Goal: Use online tool/utility: Utilize a website feature to perform a specific function

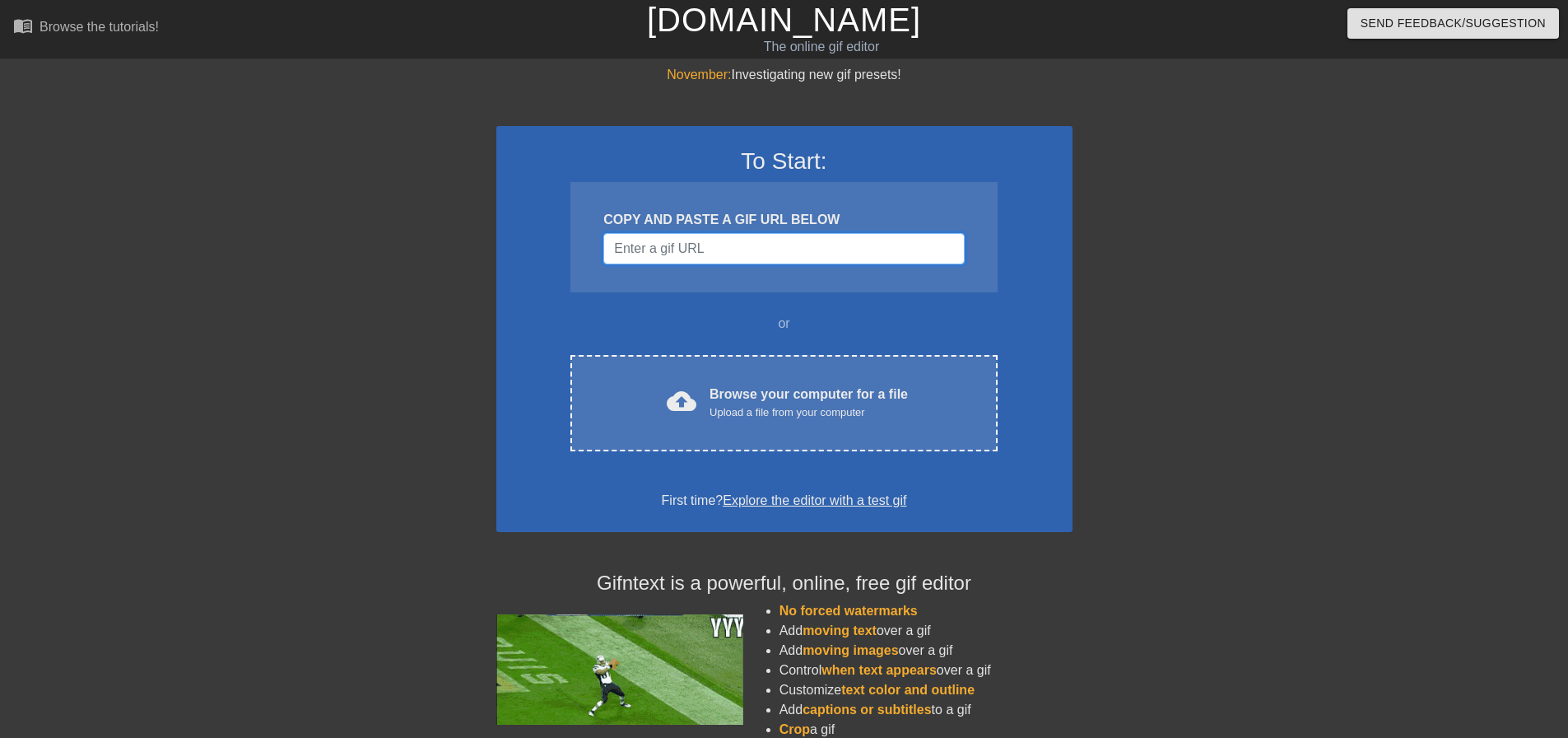
click at [713, 252] on input "Username" at bounding box center [783, 249] width 360 height 32
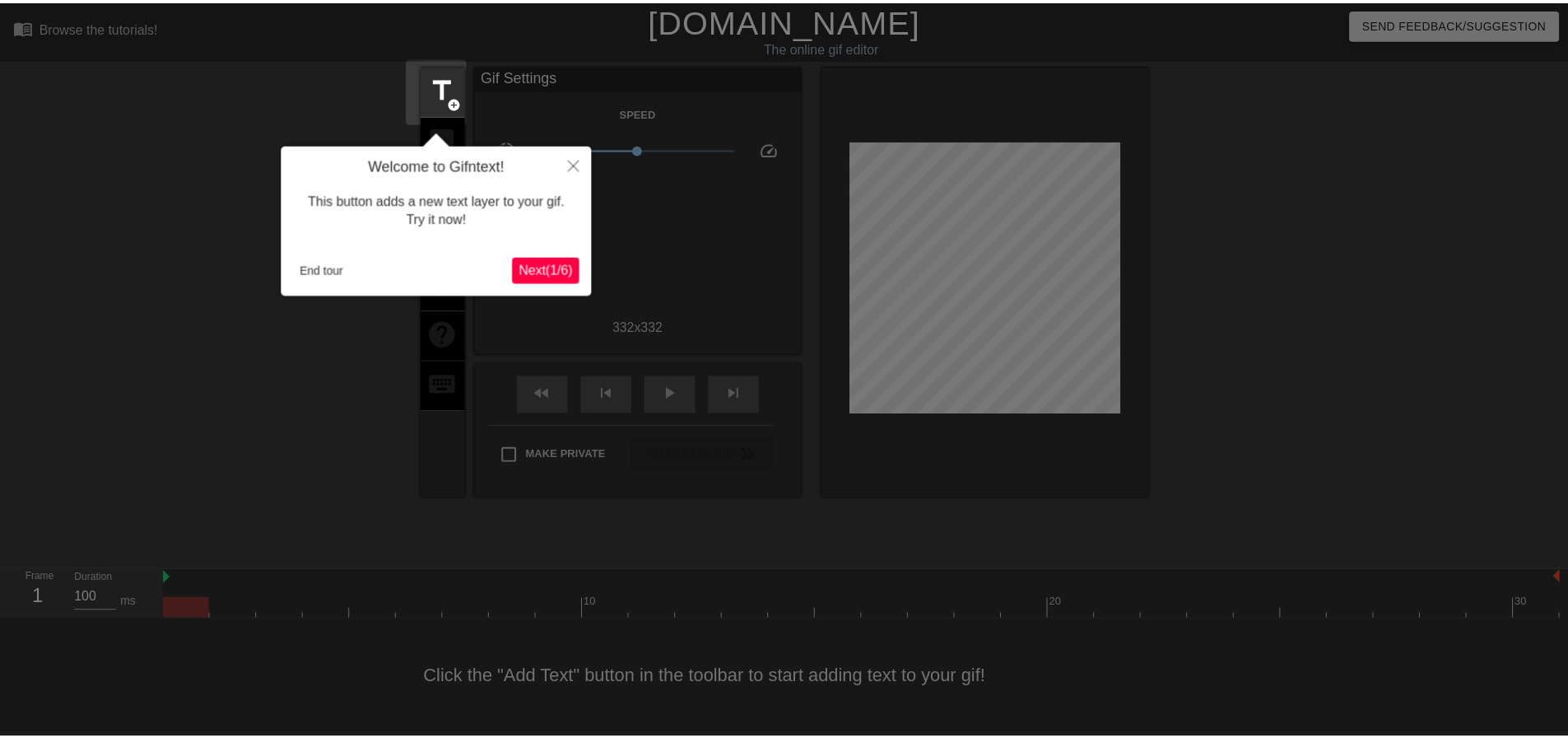
scroll to position [9, 0]
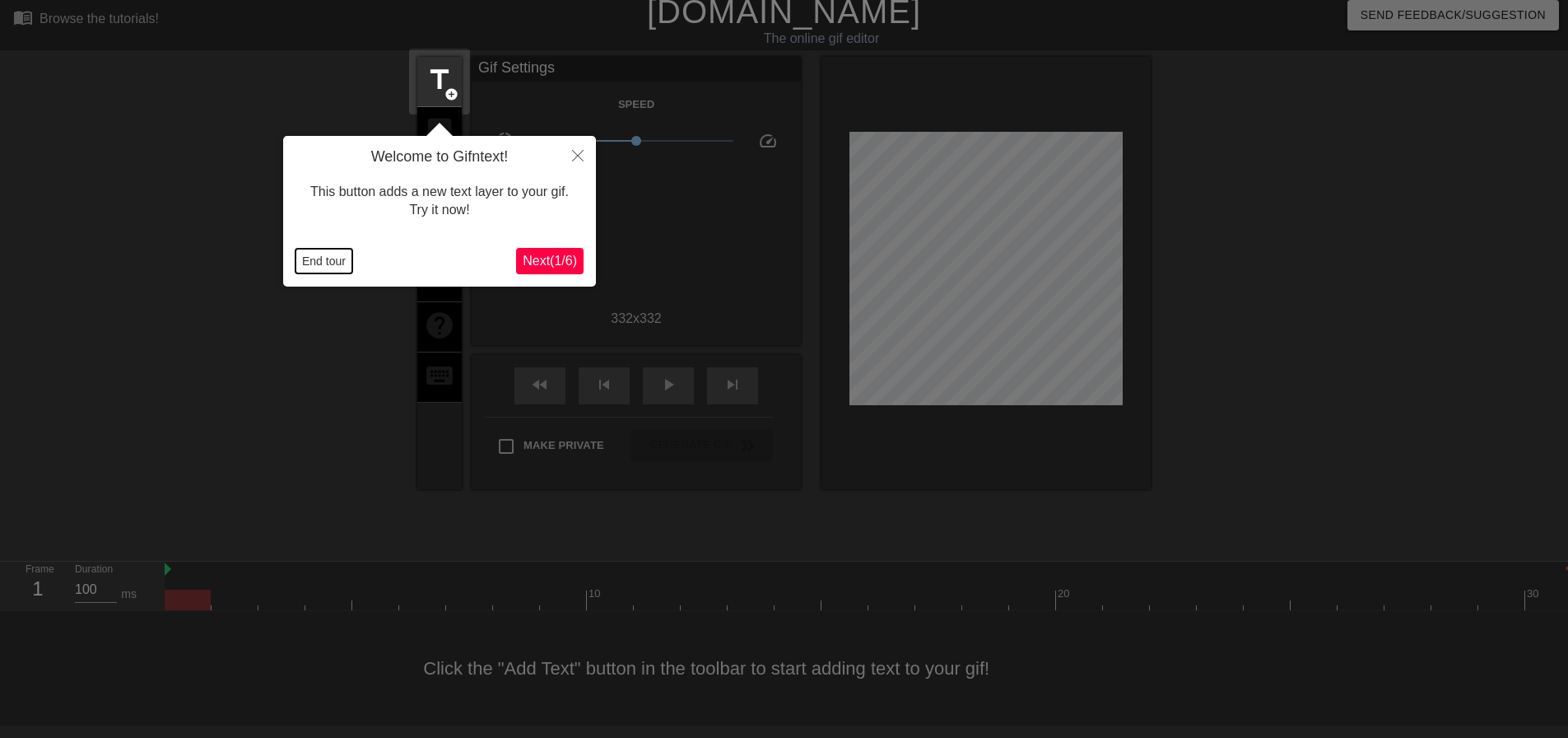
click at [327, 263] on button "End tour" at bounding box center [324, 261] width 57 height 25
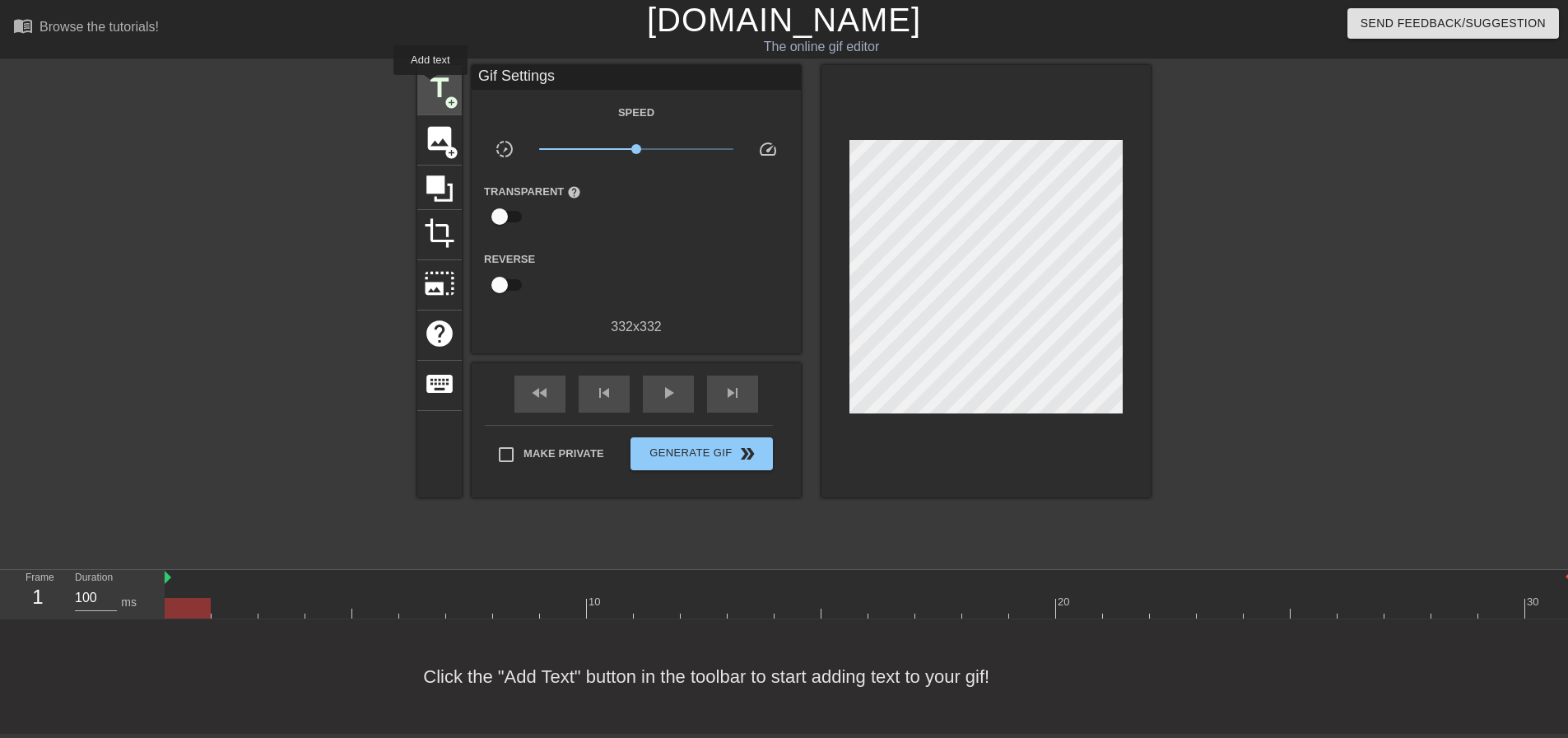
click at [430, 86] on span "title" at bounding box center [439, 88] width 32 height 32
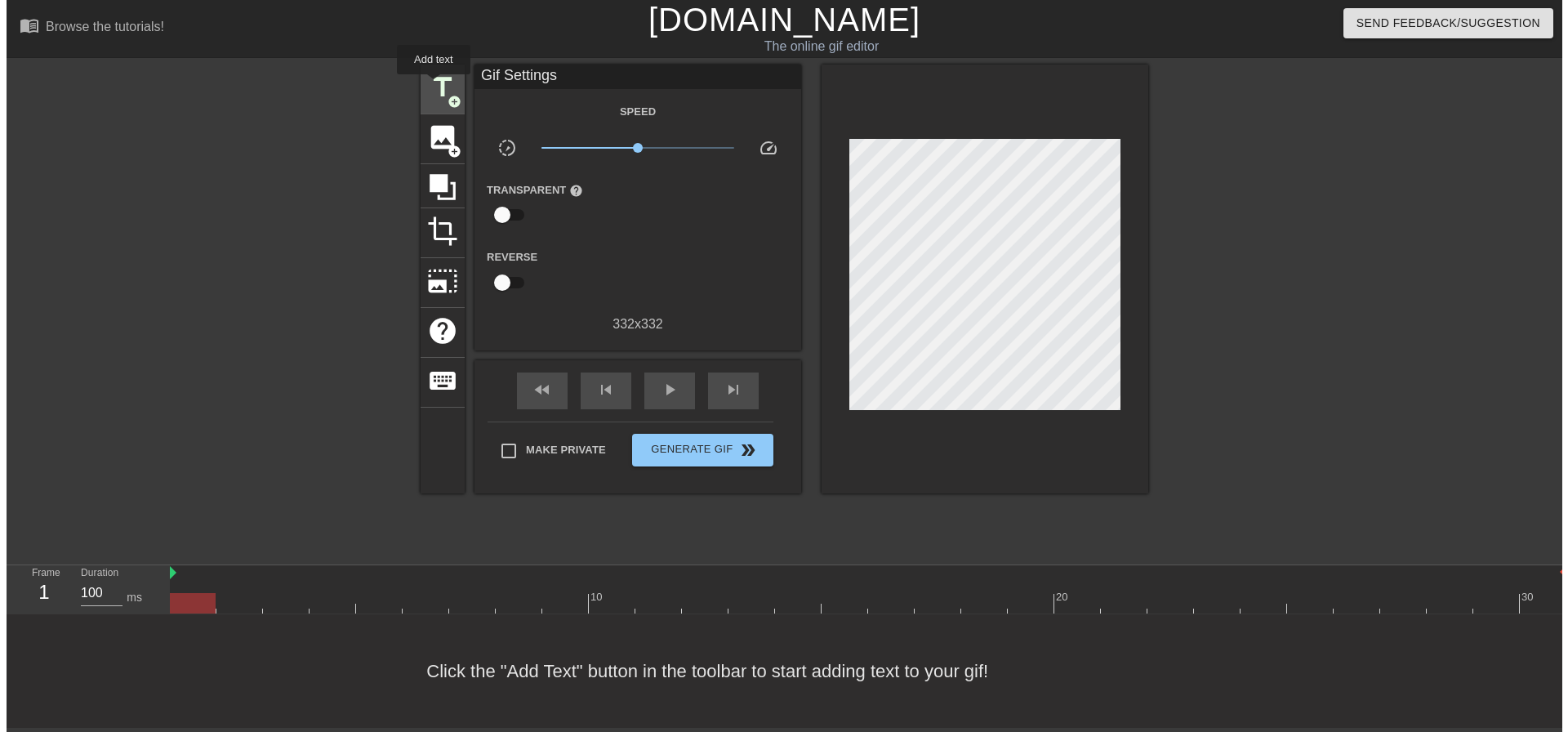
scroll to position [0, 0]
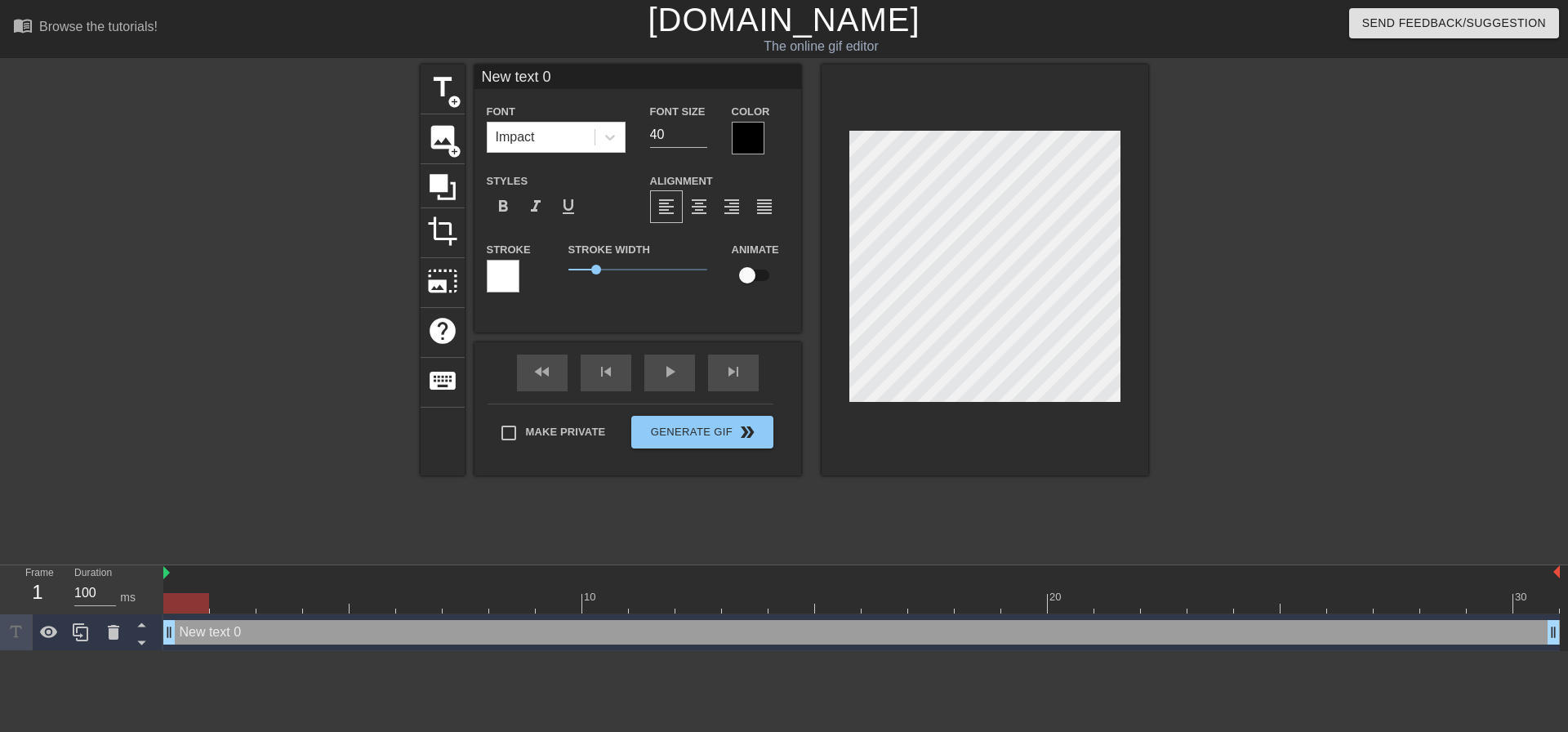
drag, startPoint x: 572, startPoint y: 76, endPoint x: 368, endPoint y: 78, distance: 204.0
click at [378, 81] on div "title add_circle image add_circle crop photo_size_select_large help keyboard Ne…" at bounding box center [784, 309] width 1568 height 490
type input "[PERSON_NAME]"
click at [749, 274] on input "checkbox" at bounding box center [747, 275] width 93 height 31
checkbox input "true"
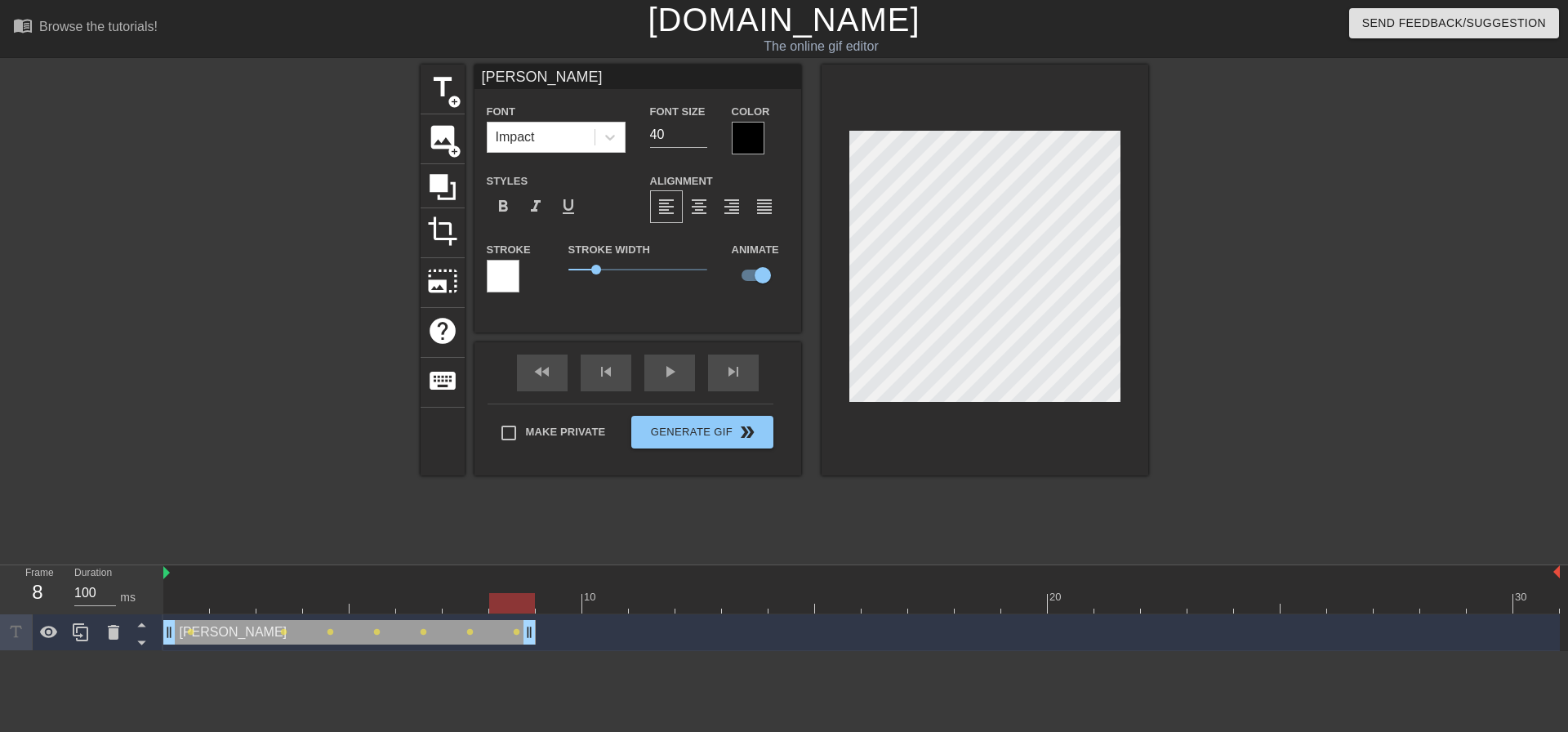
drag, startPoint x: 1554, startPoint y: 636, endPoint x: 546, endPoint y: 615, distance: 1008.2
click at [546, 615] on div "[PERSON_NAME] drag_handle drag_handle lens lens lens lens lens lens lens" at bounding box center [861, 632] width 1396 height 36
click at [447, 85] on span "title" at bounding box center [442, 87] width 31 height 31
type input "New text 1"
checkbox input "false"
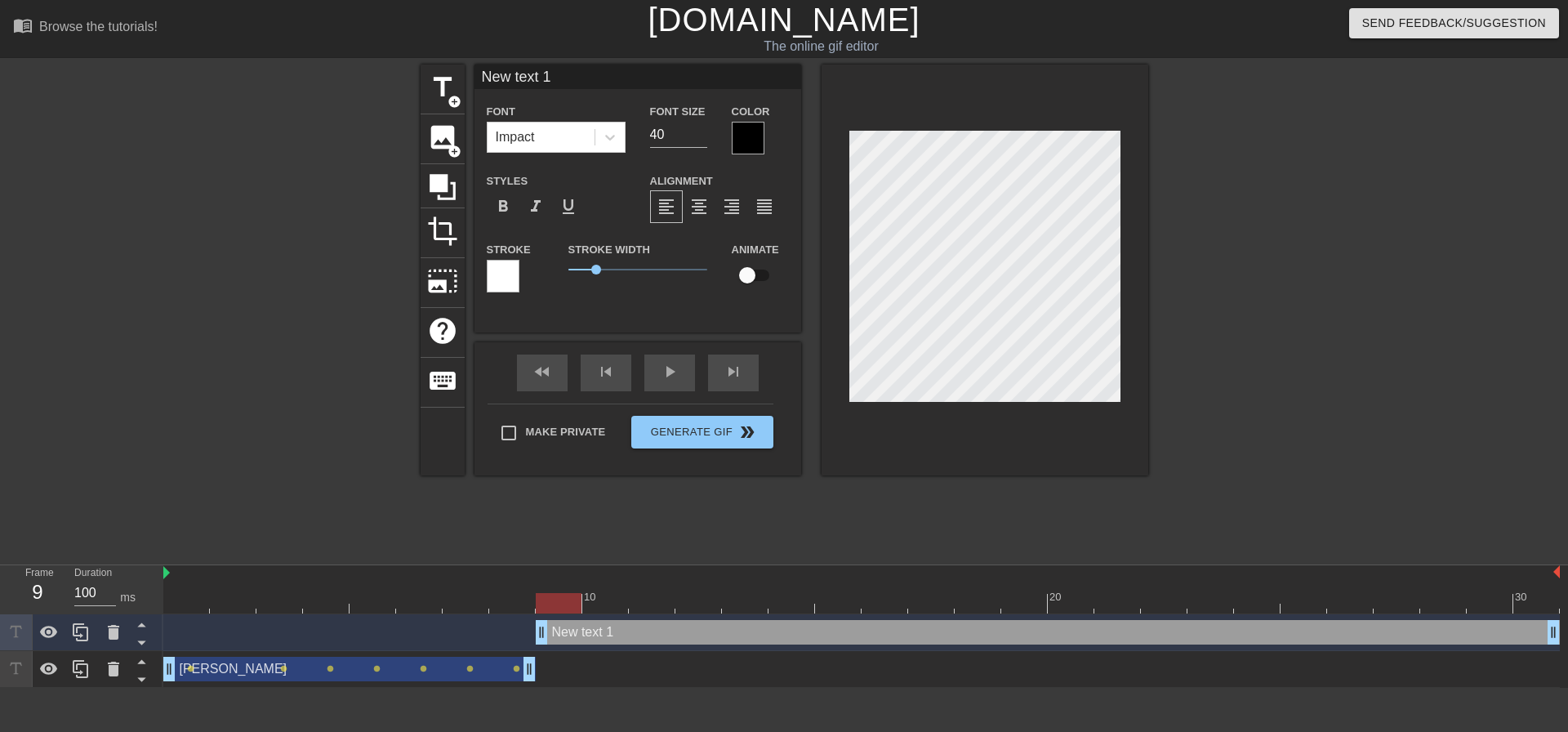
drag, startPoint x: 496, startPoint y: 636, endPoint x: 536, endPoint y: 640, distance: 40.2
drag, startPoint x: 564, startPoint y: 79, endPoint x: 402, endPoint y: 82, distance: 162.0
click at [409, 83] on div "title add_circle image add_circle crop photo_size_select_large help keyboard Ne…" at bounding box center [784, 309] width 1568 height 490
type input "Cupid shuffle"
click at [759, 276] on input "checkbox" at bounding box center [747, 275] width 93 height 31
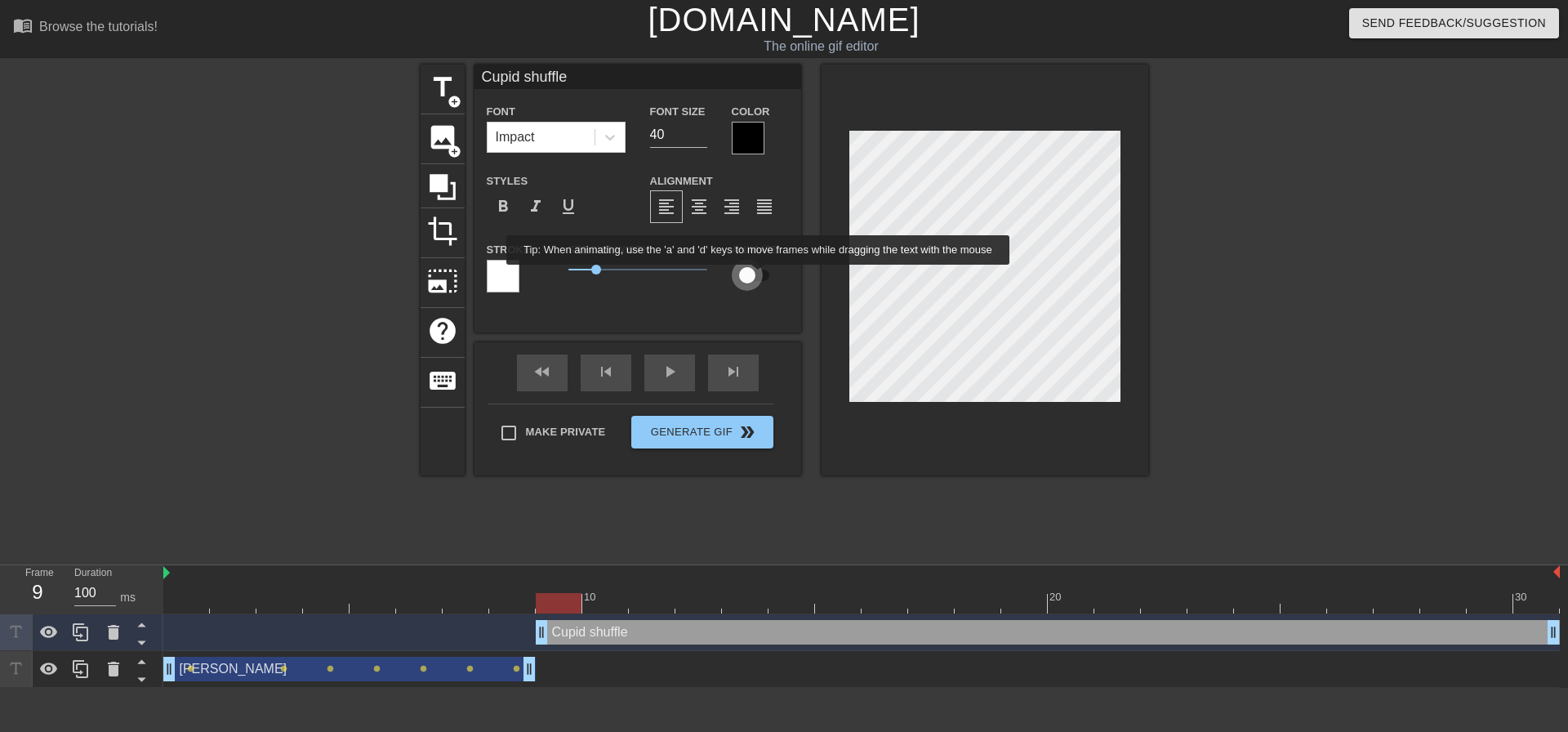
checkbox input "true"
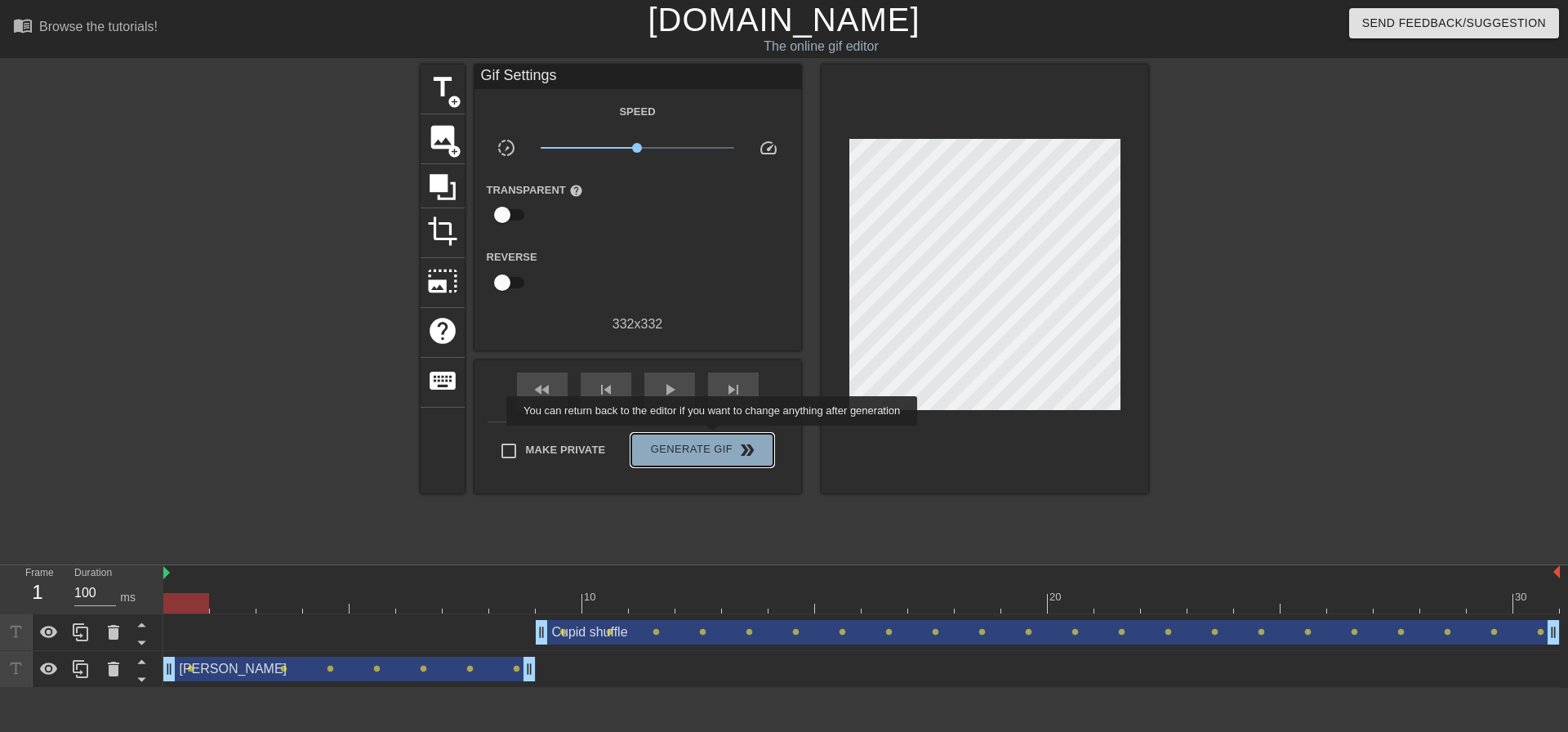
click at [714, 437] on button "Generate Gif double_arrow" at bounding box center [701, 450] width 141 height 33
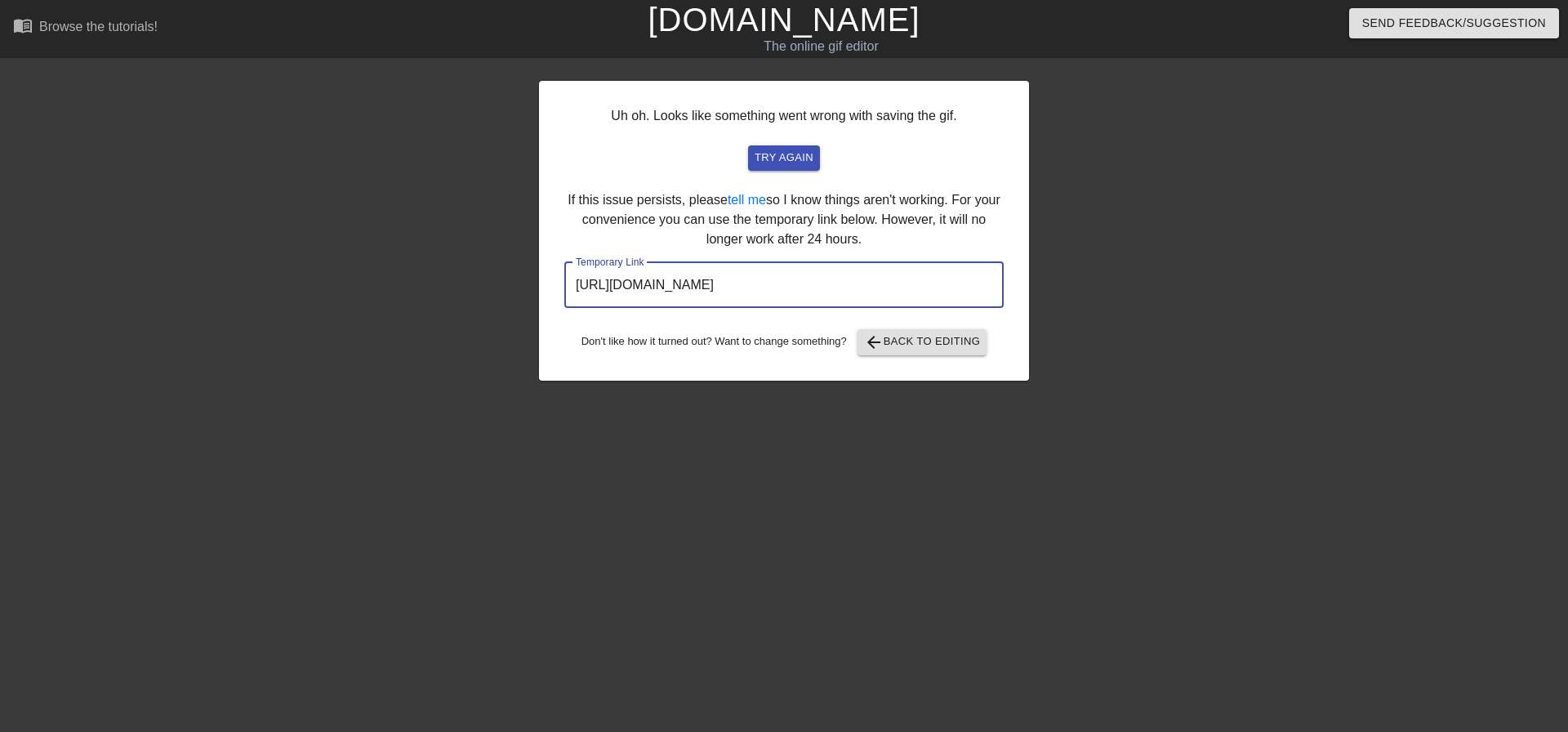
drag, startPoint x: 921, startPoint y: 294, endPoint x: 372, endPoint y: 244, distance: 551.3
click at [372, 244] on div "Uh oh. Looks like something went wrong with saving the gif. try again If this i…" at bounding box center [784, 309] width 1568 height 490
